Goal: Browse casually

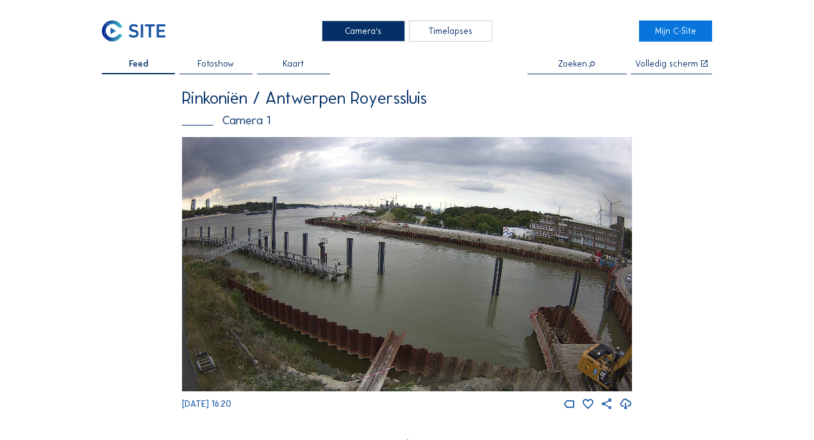
scroll to position [85, 0]
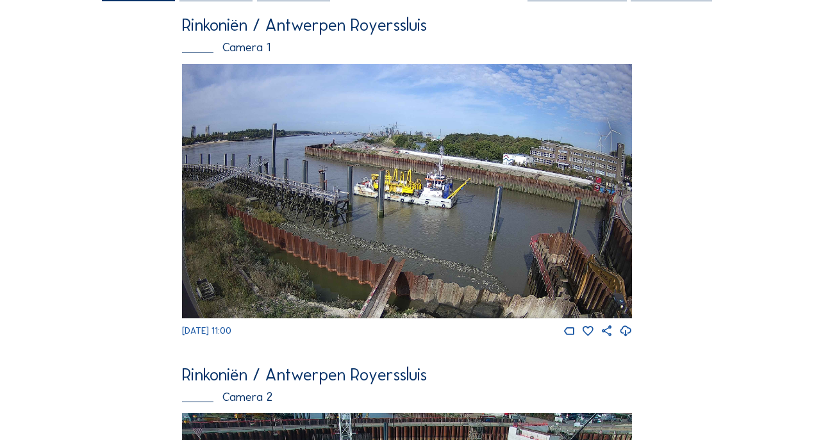
scroll to position [85, 0]
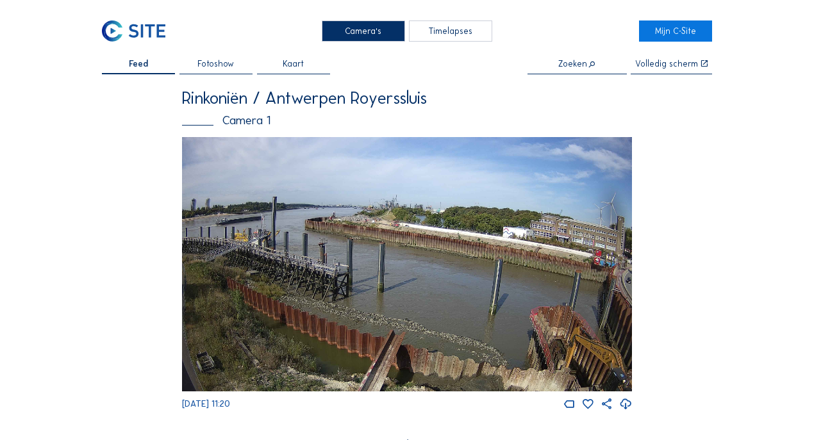
click at [593, 249] on img at bounding box center [407, 264] width 450 height 254
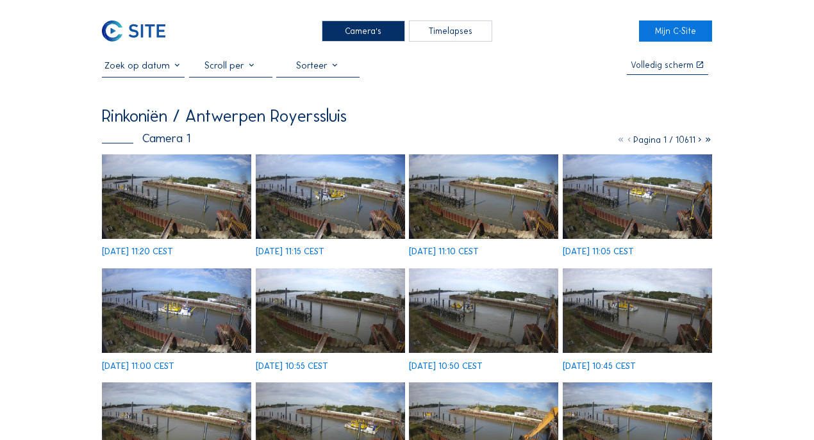
click at [682, 202] on img at bounding box center [636, 196] width 149 height 85
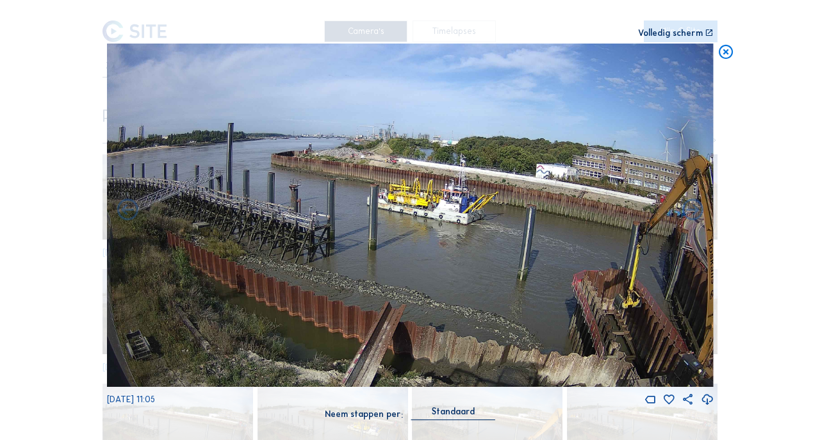
click at [728, 56] on icon at bounding box center [725, 53] width 17 height 18
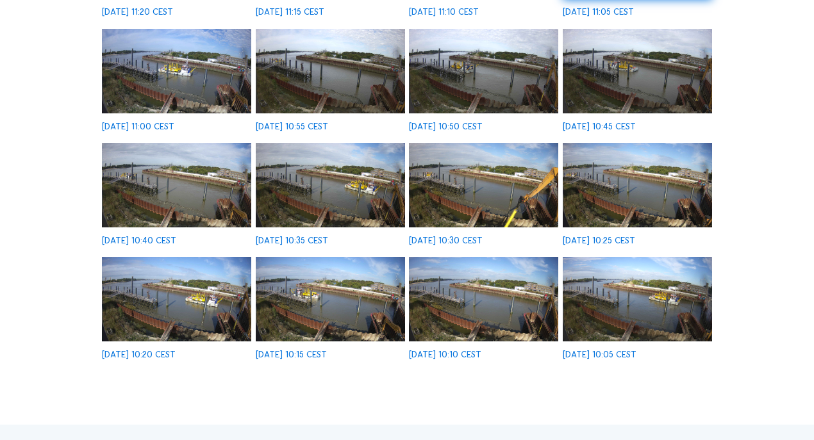
scroll to position [299, 0]
